Goal: Obtain resource: Obtain resource

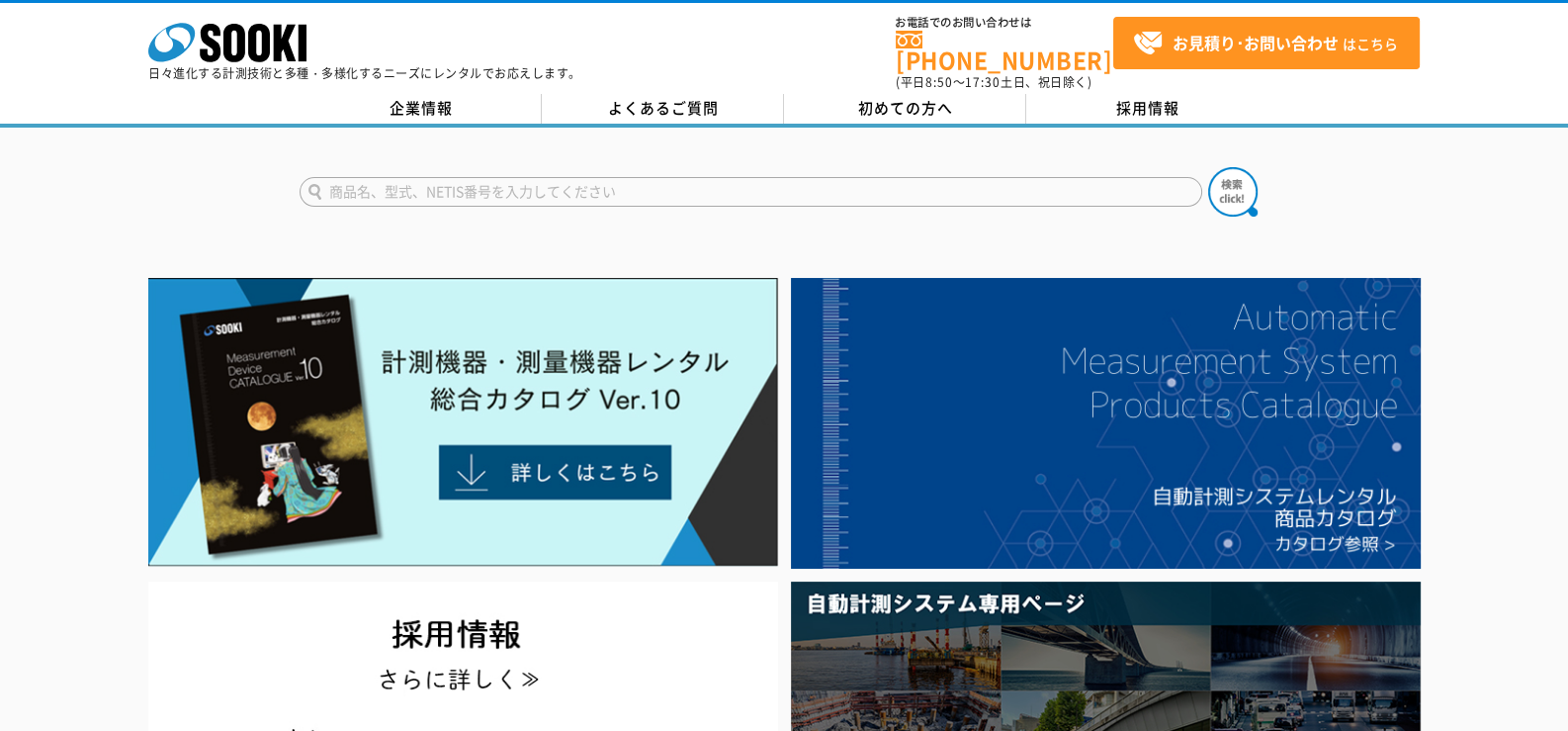
click at [430, 182] on input "text" at bounding box center [751, 191] width 903 height 30
type input "傾斜"
click at [874, 167] on button at bounding box center [1233, 191] width 50 height 50
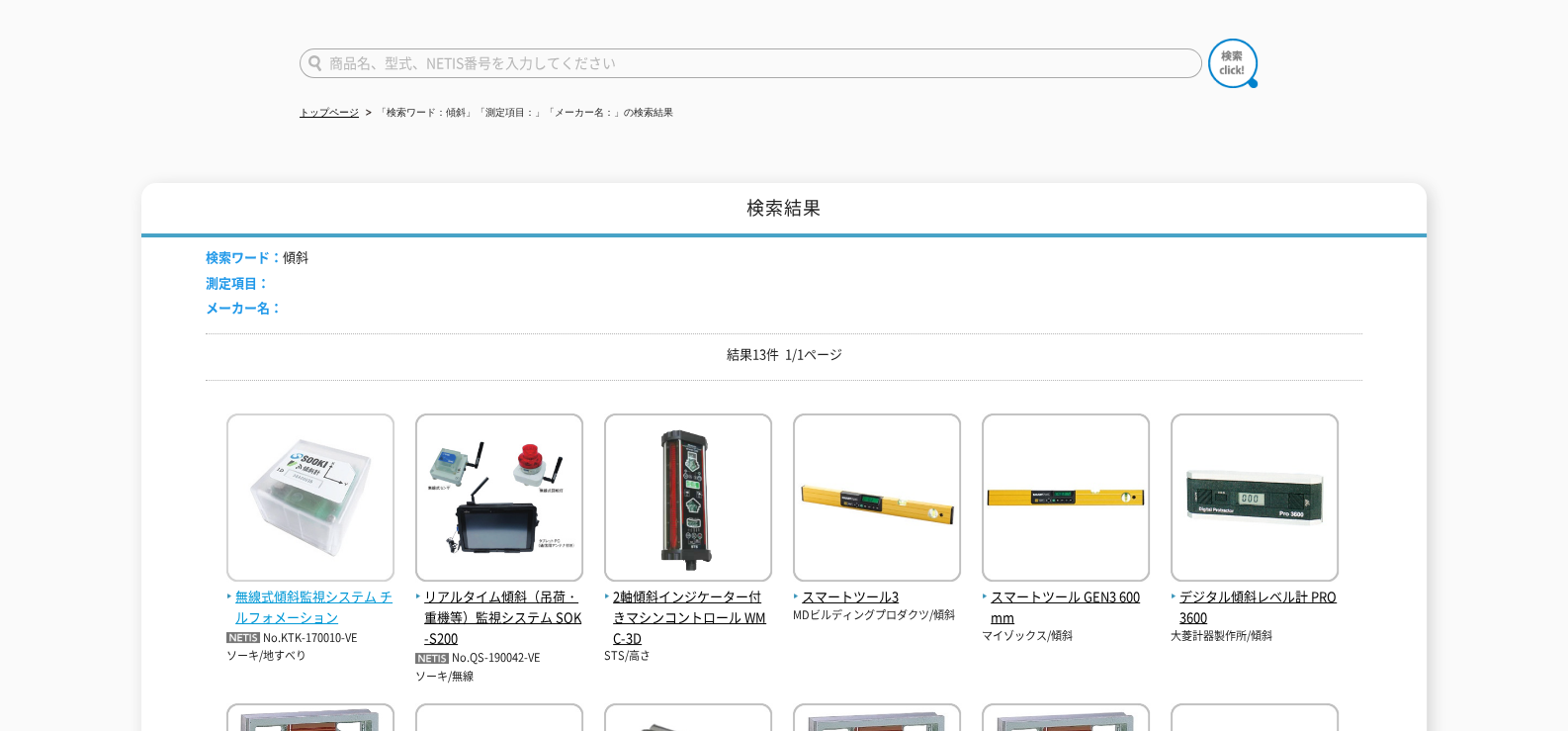
scroll to position [297, 0]
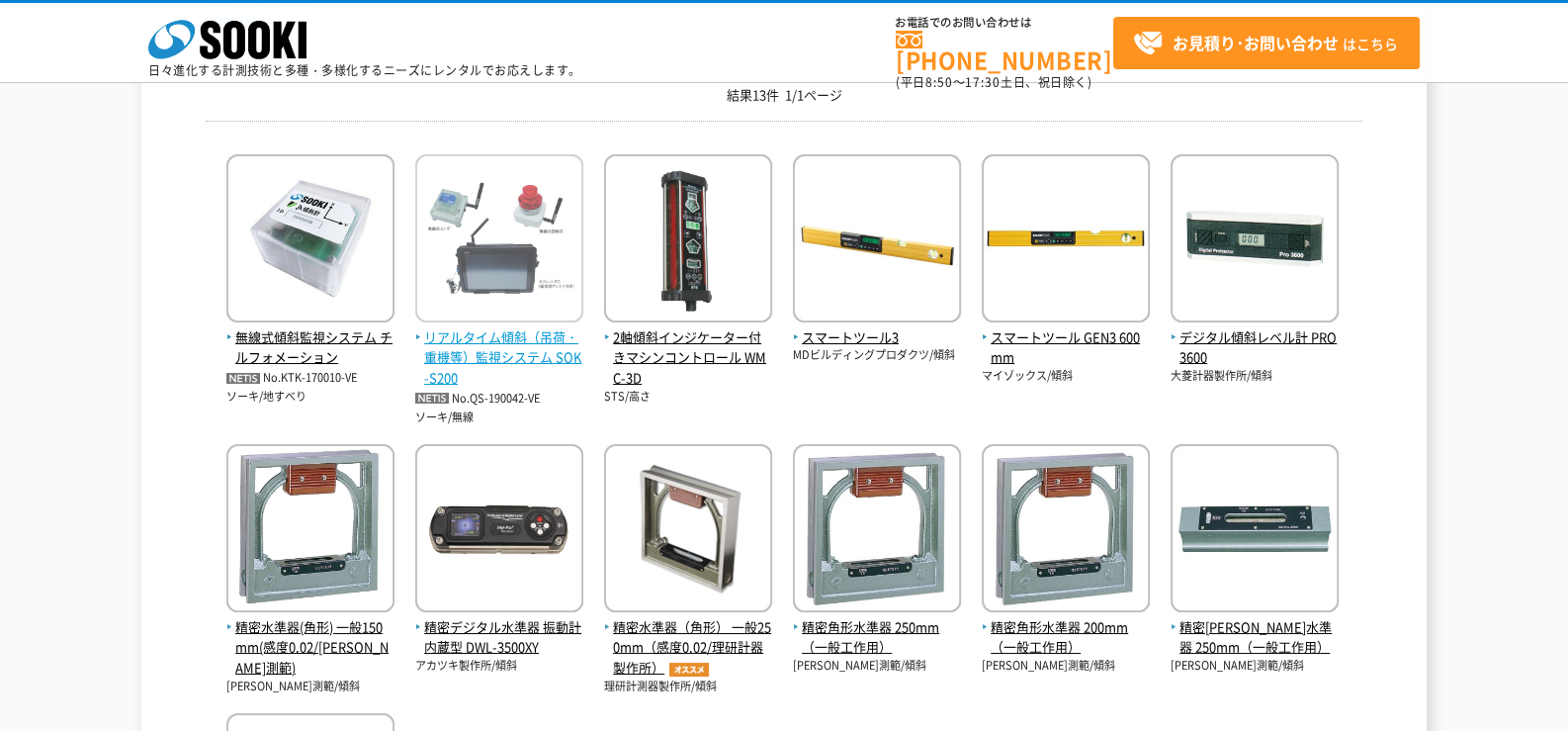
click at [559, 329] on span "リアルタイム傾斜（吊荷・重機等）監視システム SOK-S200" at bounding box center [499, 358] width 168 height 61
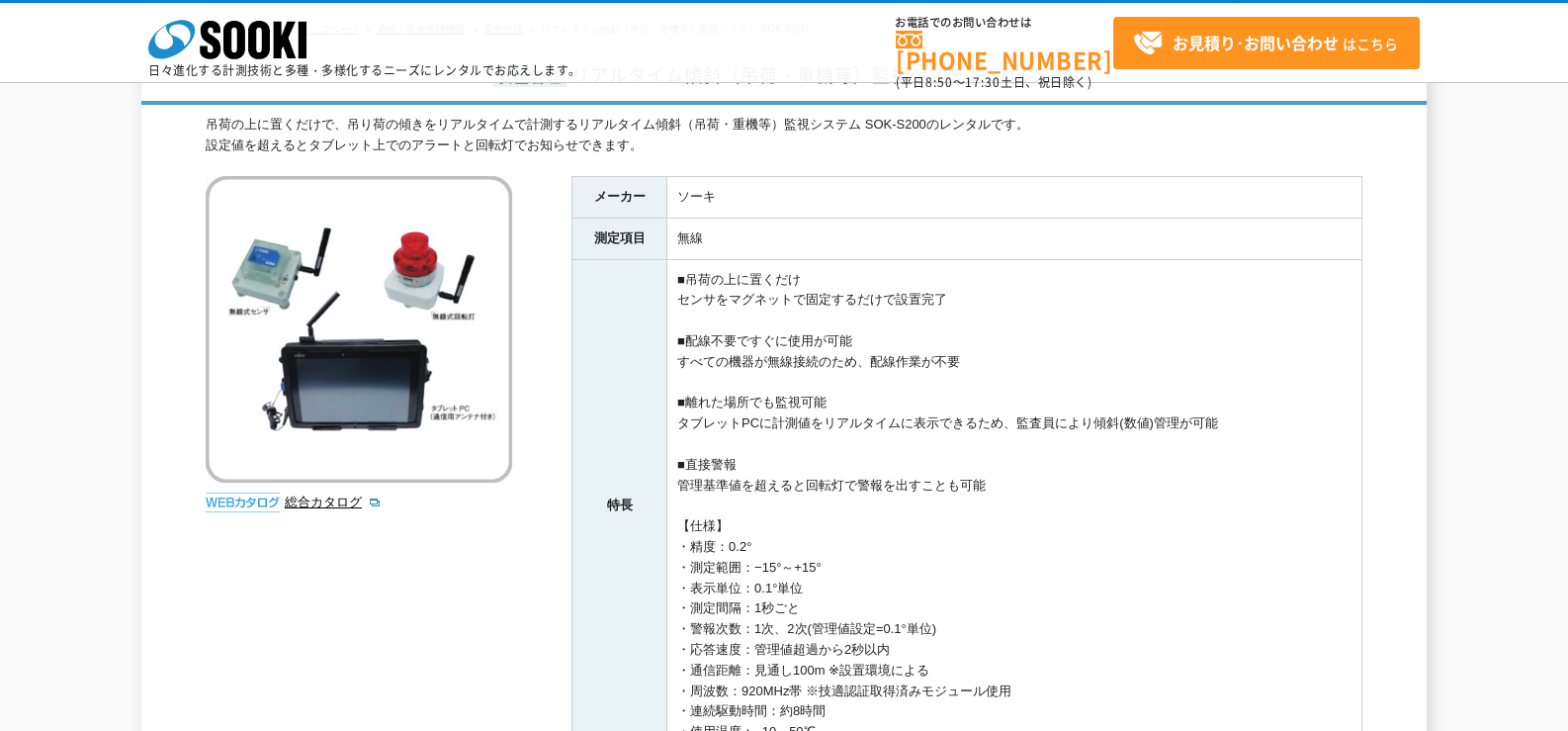
scroll to position [297, 0]
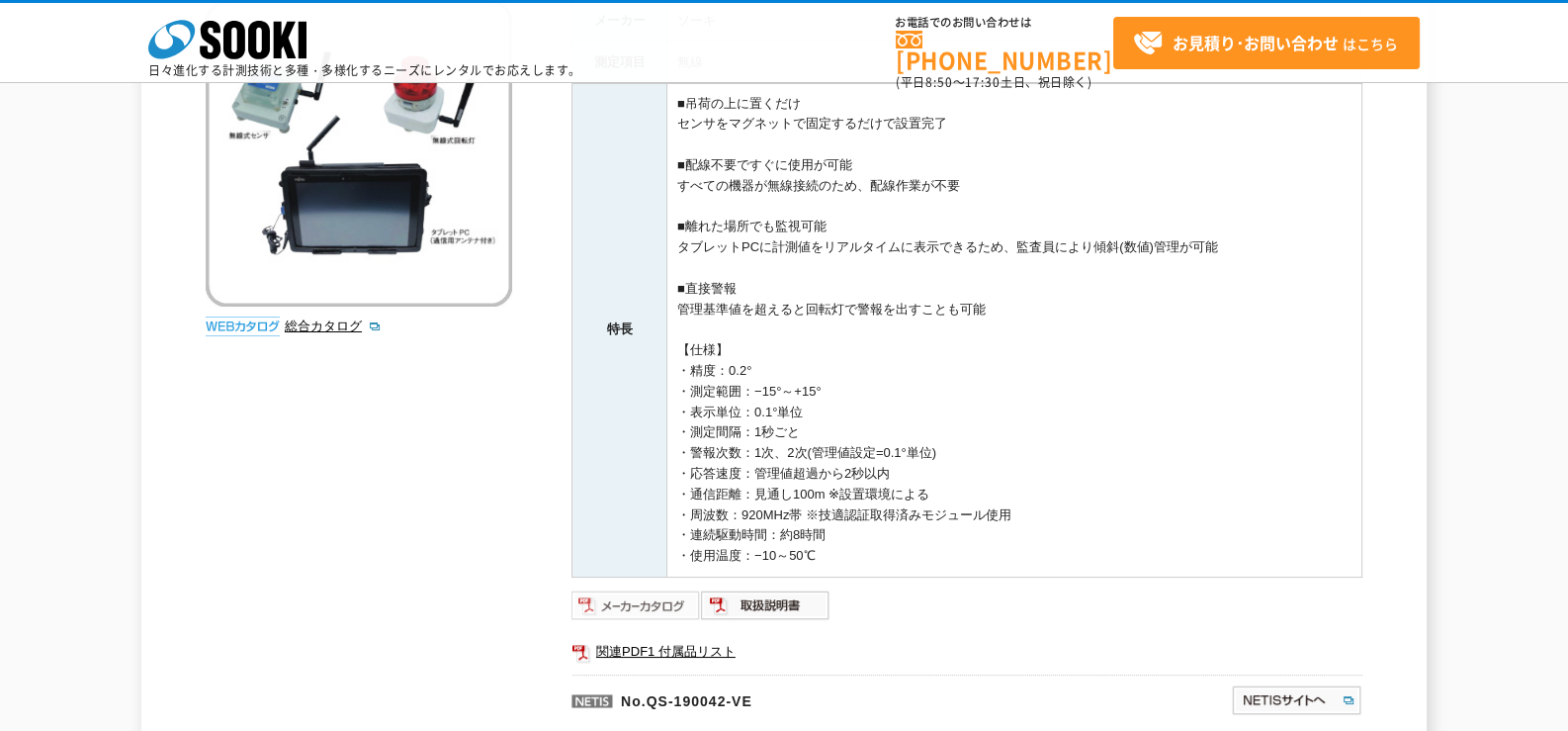
click at [667, 614] on img at bounding box center [636, 605] width 130 height 32
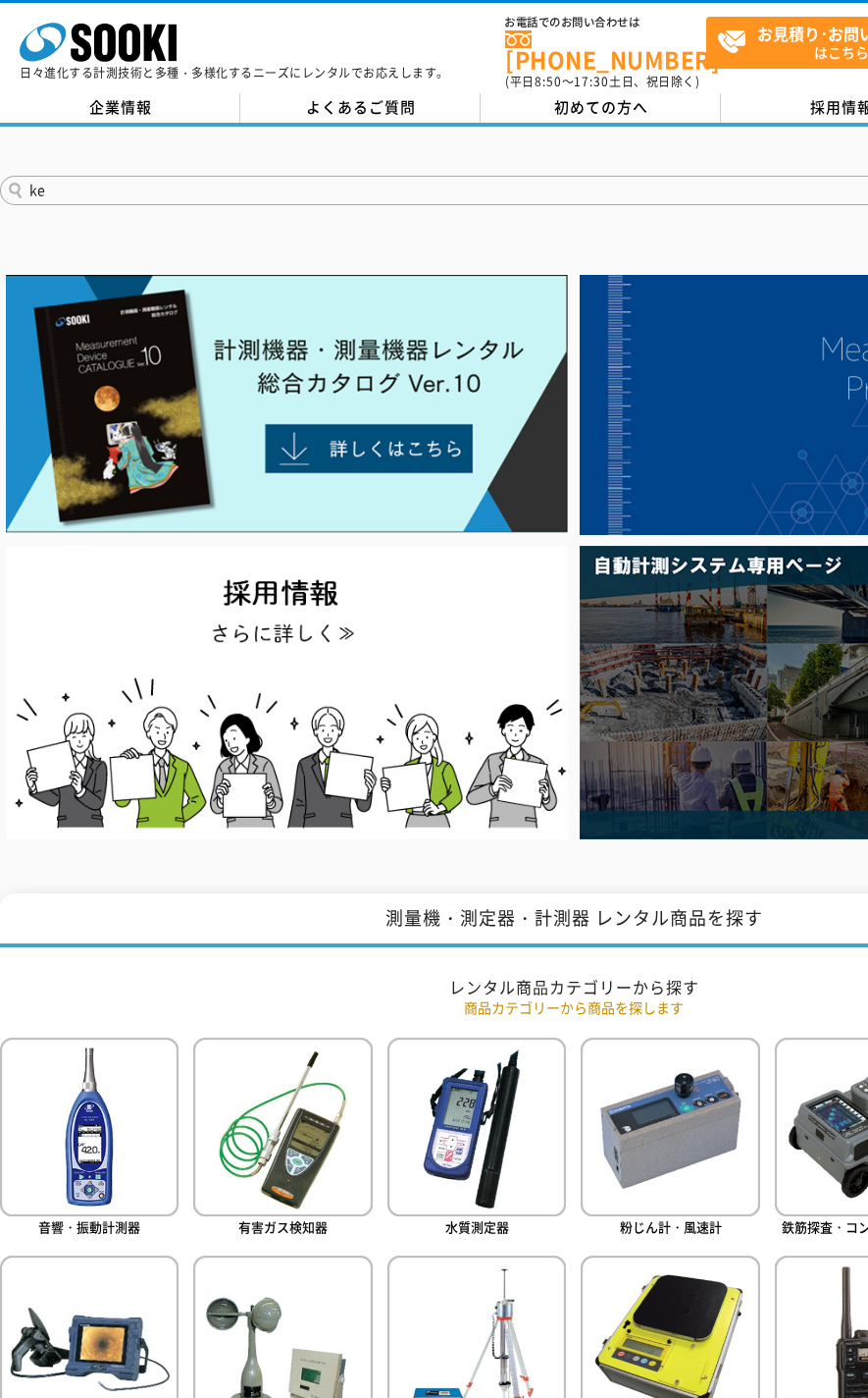
type input "k"
type input "傾斜"
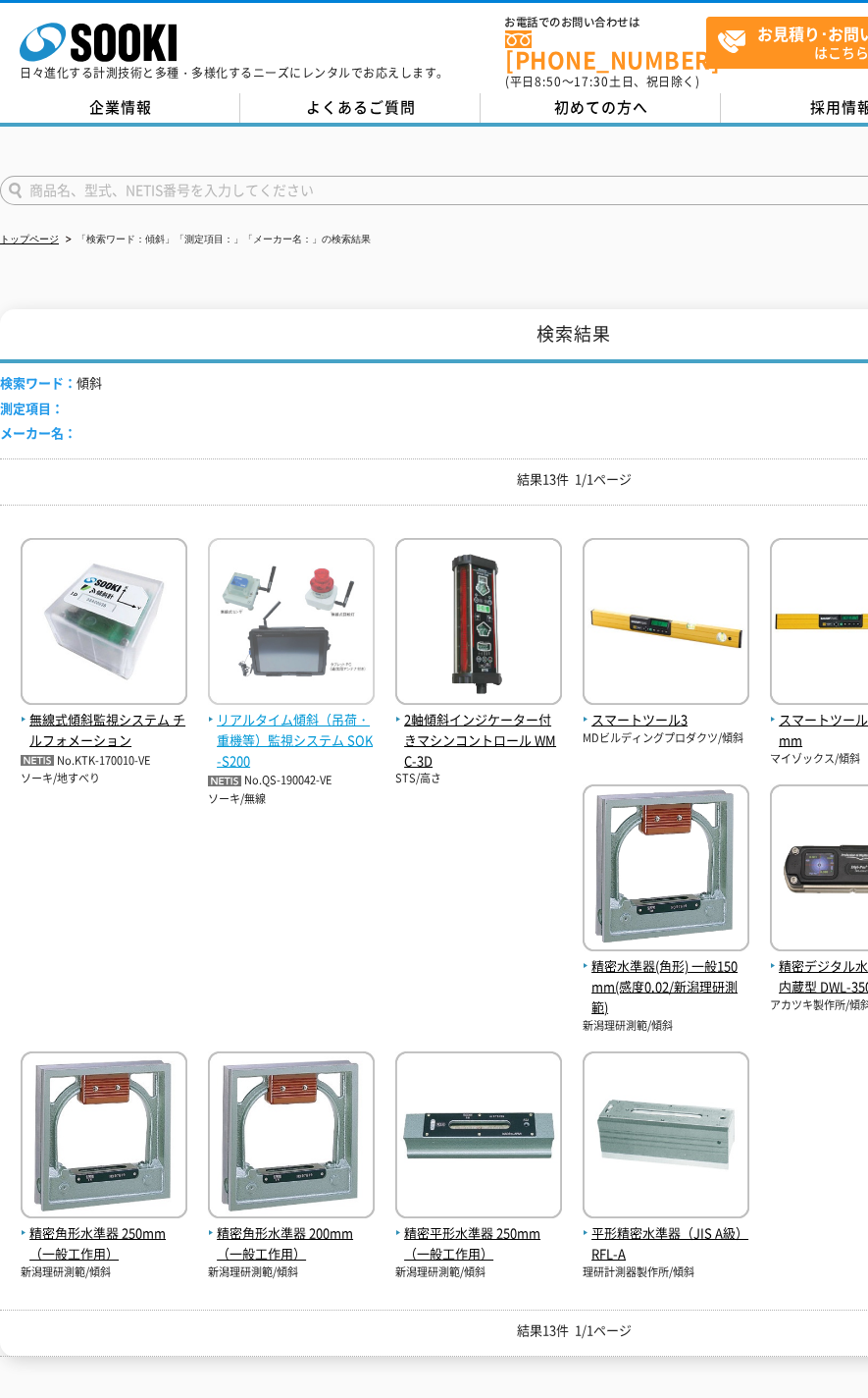
click at [242, 714] on span "リアルタイム傾斜（吊荷・重機等）監視システム SOK-S200" at bounding box center [290, 740] width 166 height 61
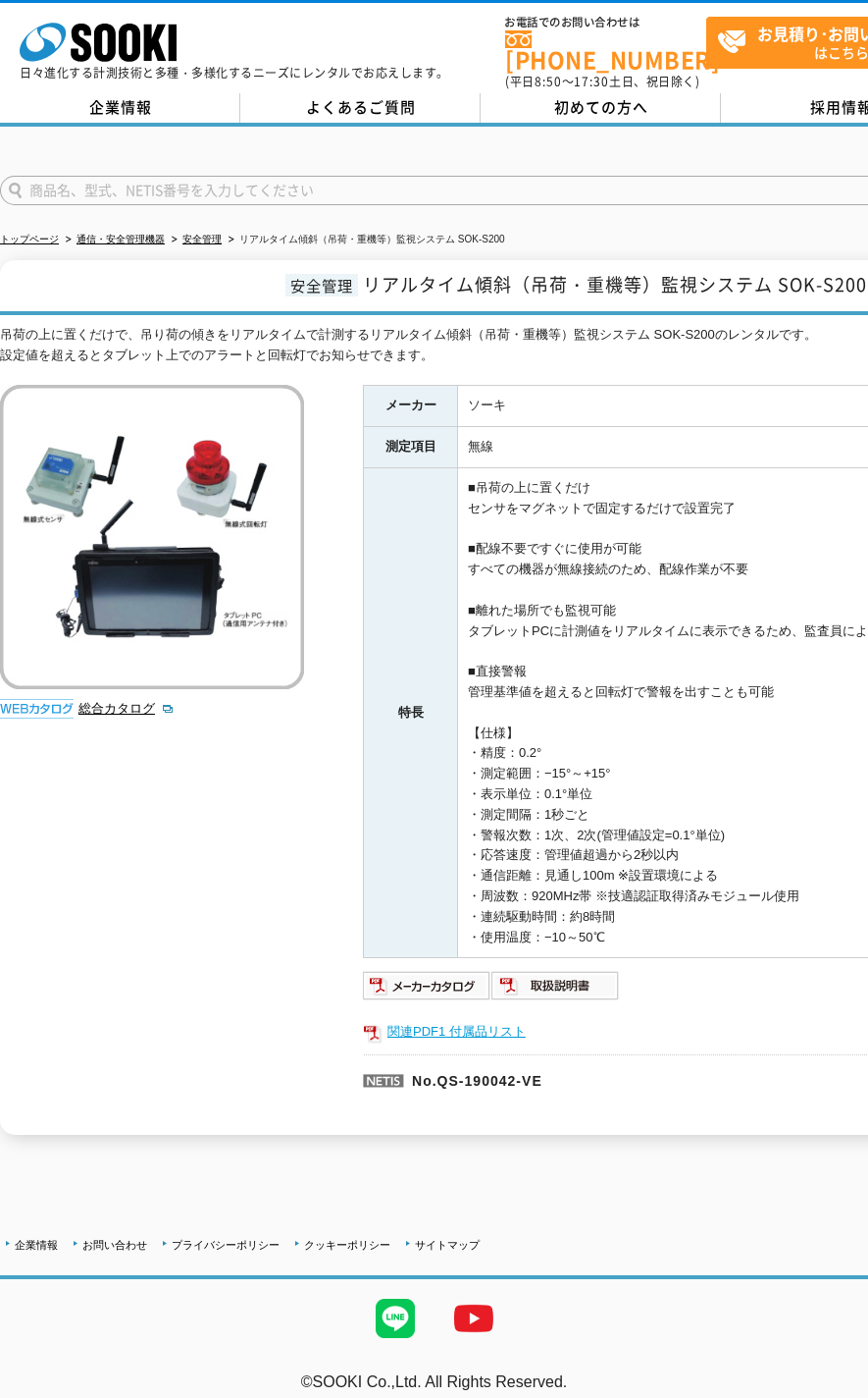
click at [448, 1019] on link "関連PDF1 付属品リスト" at bounding box center [756, 1032] width 785 height 26
click at [126, 701] on link "総合カタログ" at bounding box center [127, 708] width 96 height 15
